Goal: Transaction & Acquisition: Purchase product/service

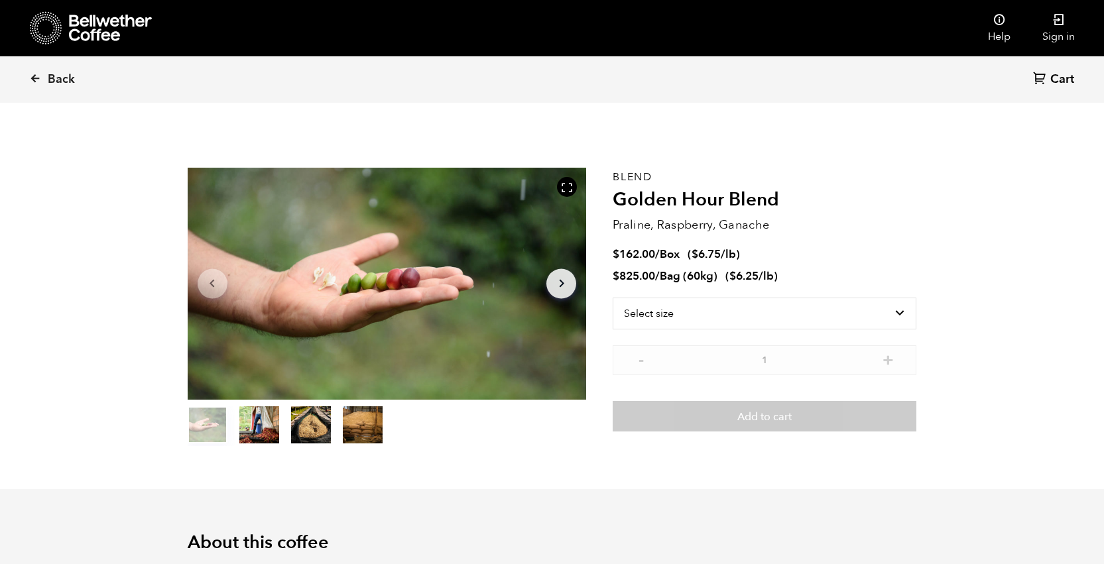
scroll to position [577, 706]
click at [117, 29] on icon at bounding box center [110, 28] width 83 height 27
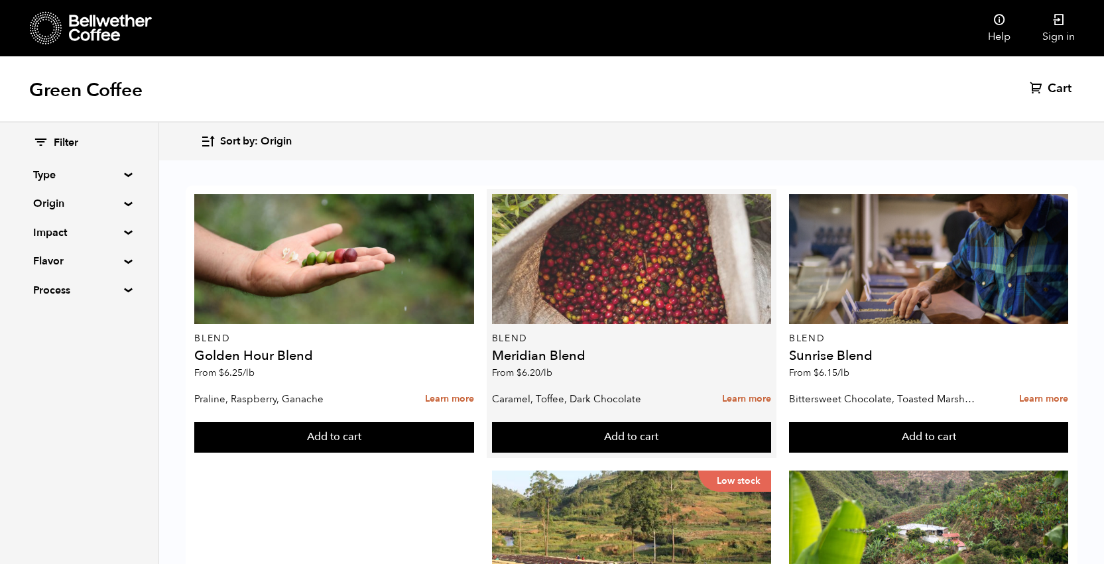
click at [560, 270] on div at bounding box center [632, 259] width 280 height 130
click at [621, 265] on div at bounding box center [632, 259] width 280 height 130
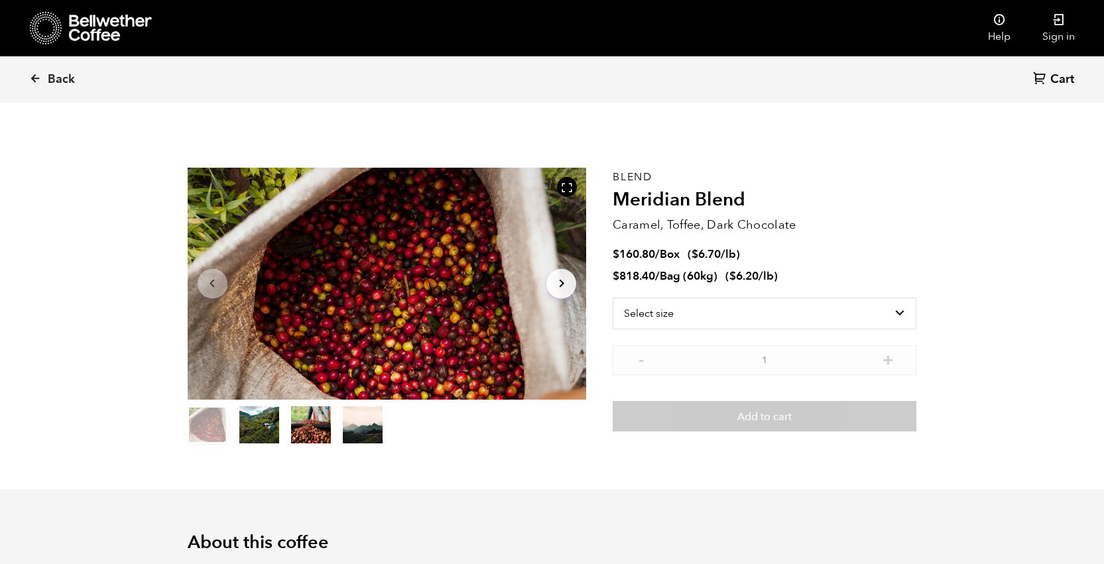
scroll to position [577, 706]
drag, startPoint x: 688, startPoint y: 254, endPoint x: 743, endPoint y: 257, distance: 55.1
click at [743, 257] on li "$ 160.80 / Box ( $ 6.70 /lb )" at bounding box center [765, 254] width 304 height 15
drag, startPoint x: 728, startPoint y: 274, endPoint x: 789, endPoint y: 277, distance: 61.1
click at [789, 277] on li "$ 818.40 / Bag (60kg) ( $ 6.20 /lb )" at bounding box center [765, 276] width 304 height 15
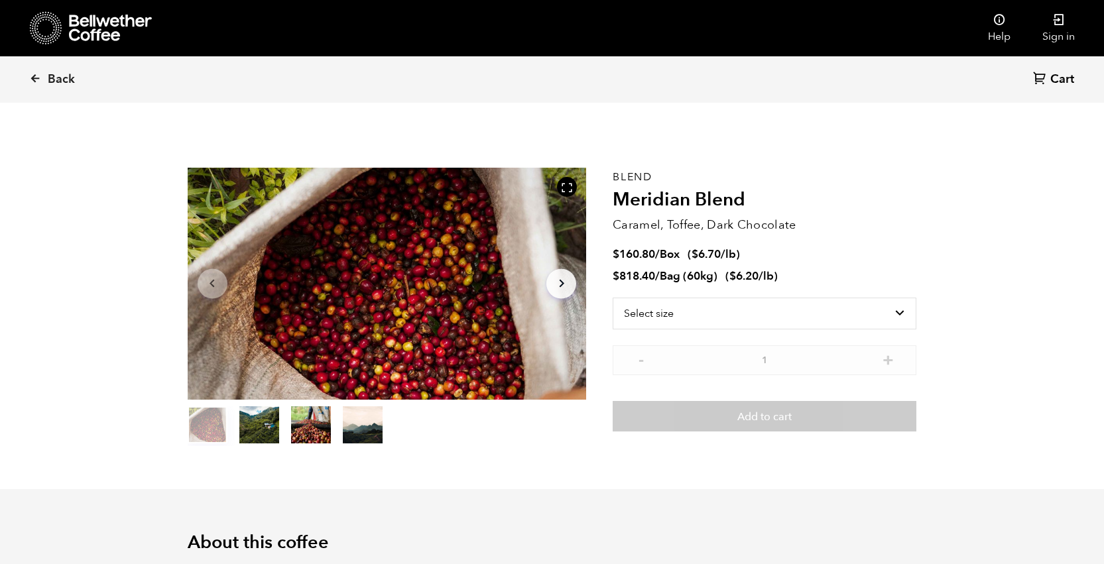
drag, startPoint x: 688, startPoint y: 256, endPoint x: 753, endPoint y: 257, distance: 65.0
click at [753, 257] on li "$ 160.80 / Box ( $ 6.70 /lb )" at bounding box center [765, 254] width 304 height 15
click at [97, 25] on icon at bounding box center [110, 28] width 83 height 27
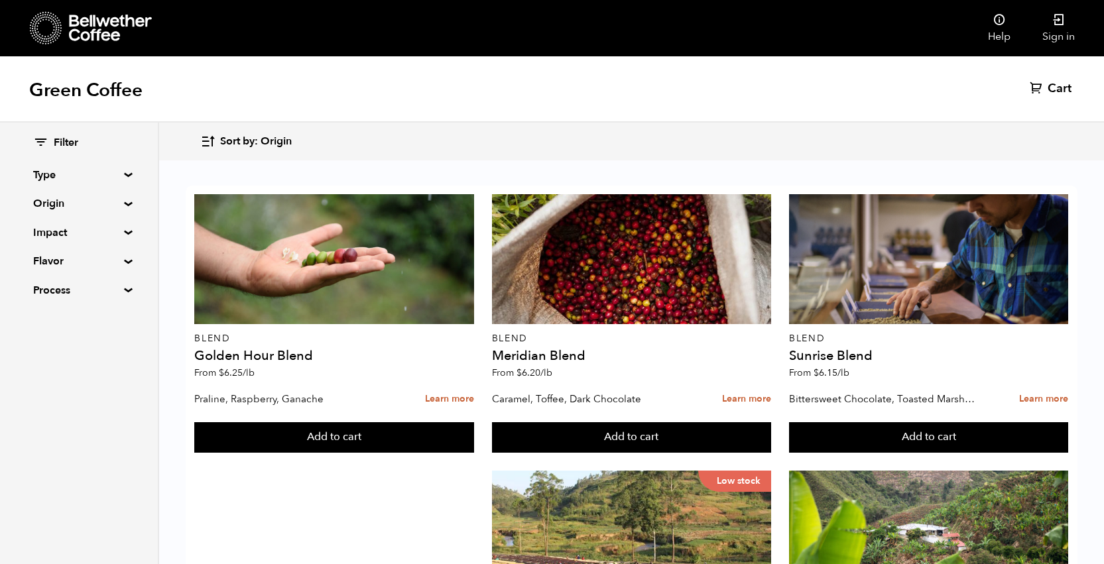
scroll to position [1311, 0]
